Goal: Transaction & Acquisition: Purchase product/service

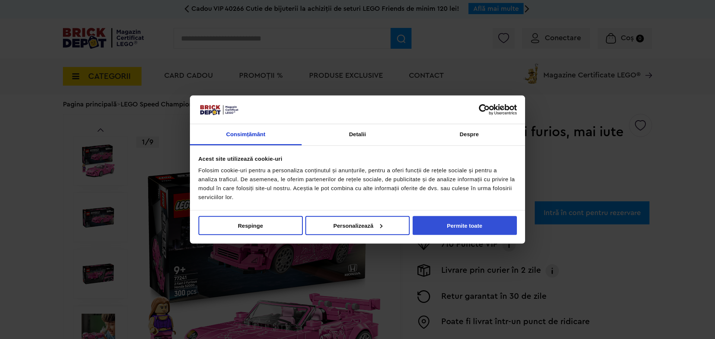
click at [490, 223] on button "Permite toate" at bounding box center [465, 225] width 104 height 19
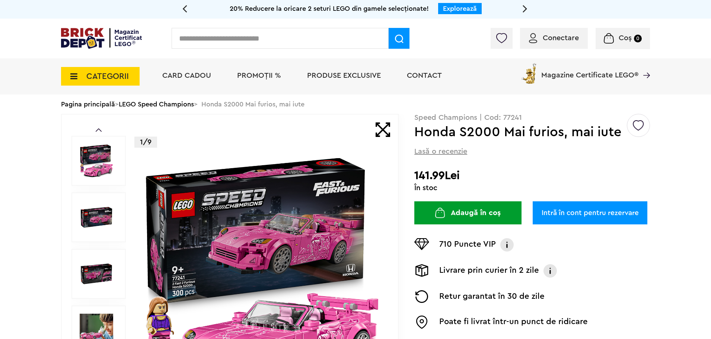
click at [569, 75] on span "Magazine Certificate LEGO®" at bounding box center [589, 70] width 97 height 17
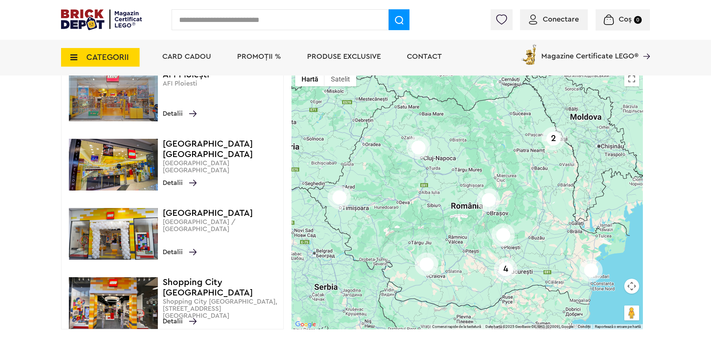
scroll to position [74, 0]
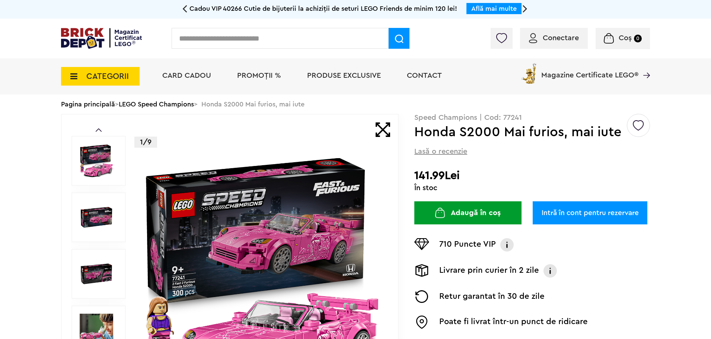
scroll to position [74, 0]
